Goal: Information Seeking & Learning: Learn about a topic

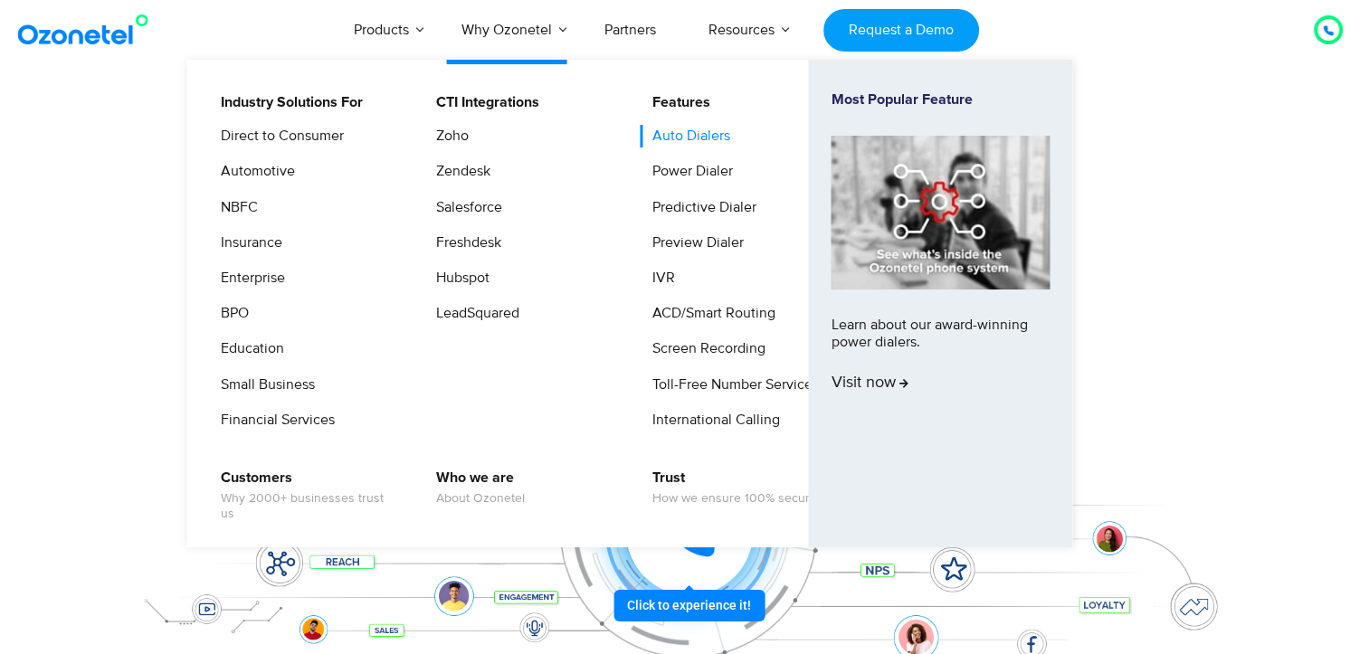
click at [683, 128] on link "Auto Dialers" at bounding box center [686, 136] width 92 height 23
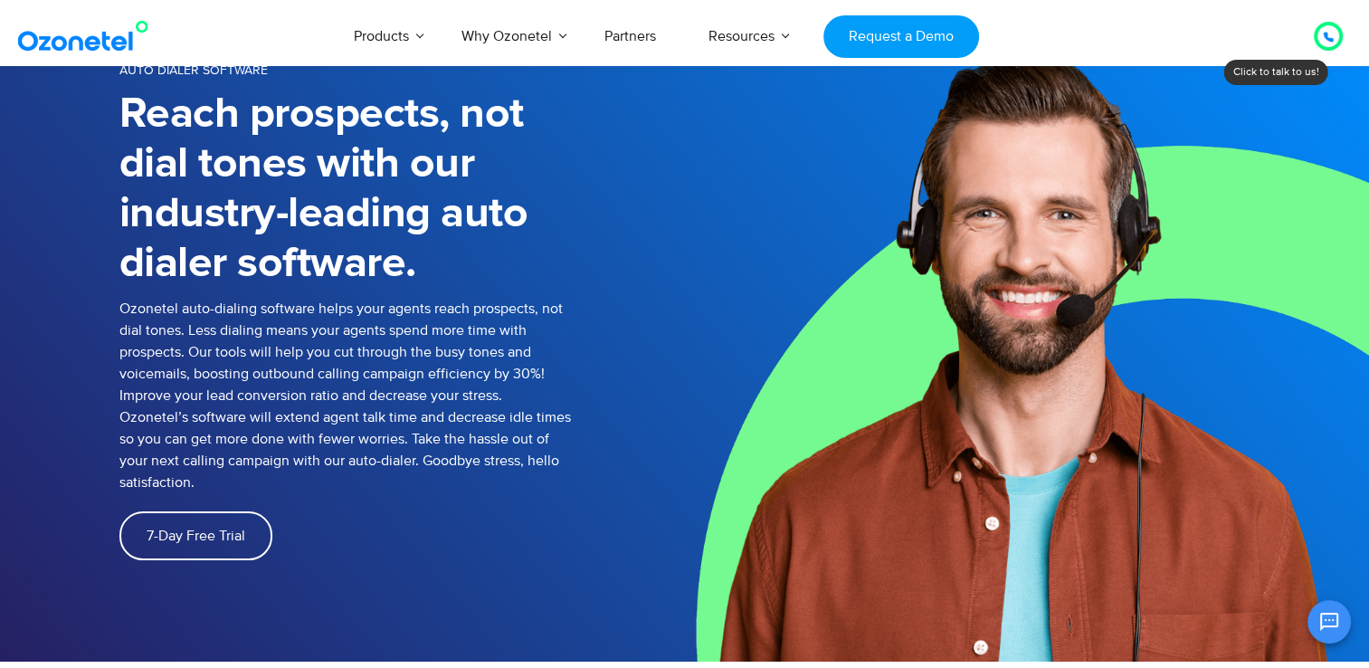
scroll to position [145, 0]
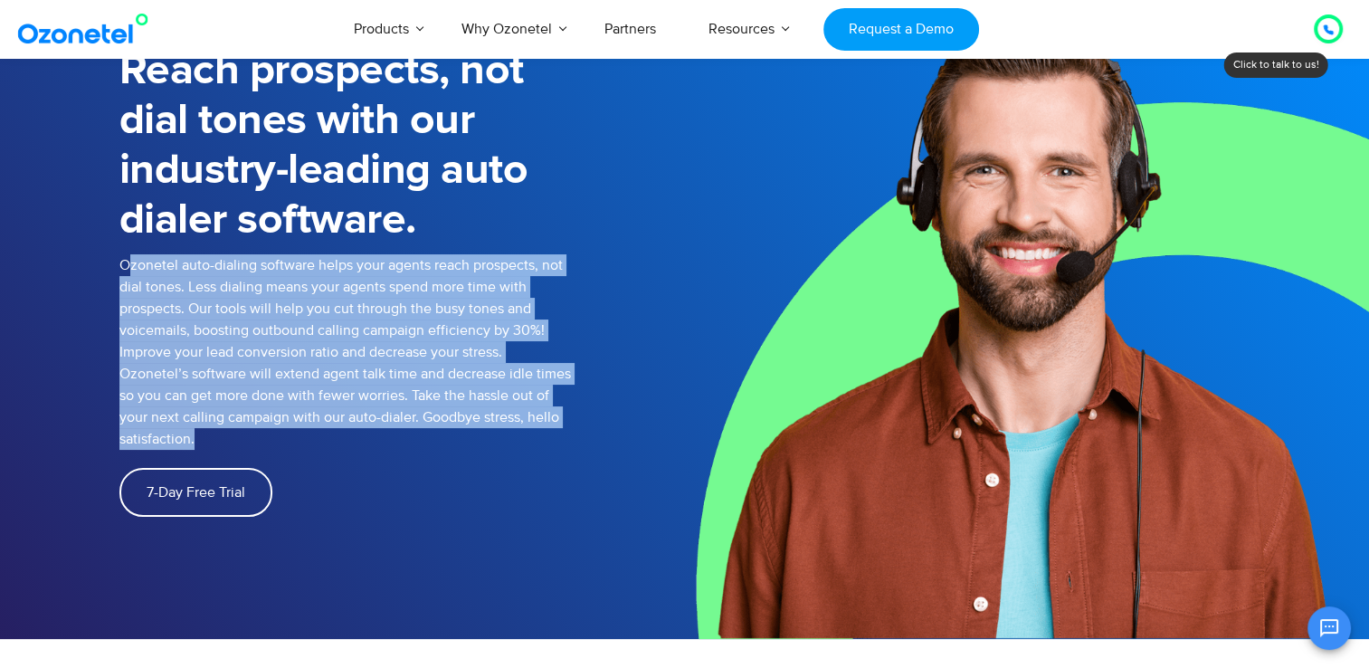
drag, startPoint x: 127, startPoint y: 273, endPoint x: 373, endPoint y: 436, distance: 295.0
click at [373, 436] on p "Ozonetel auto-dialing software helps your agents reach prospects, not dial tone…" at bounding box center [345, 351] width 452 height 195
copy p "zonetel auto-dialing software helps your agents reach prospects, not dial tones…"
